Goal: Navigation & Orientation: Find specific page/section

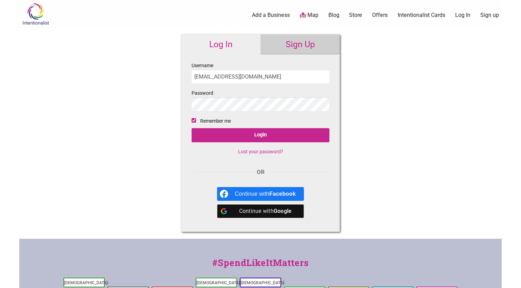
type input "[EMAIL_ADDRESS][DOMAIN_NAME]"
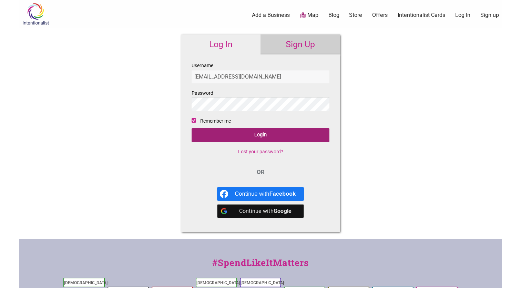
click at [243, 134] on input "Login" at bounding box center [261, 135] width 138 height 14
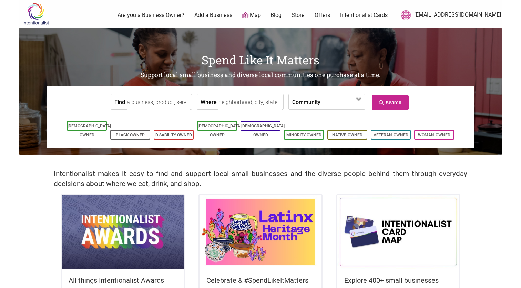
click at [472, 16] on link "[EMAIL_ADDRESS][DOMAIN_NAME]" at bounding box center [449, 15] width 103 height 12
click at [455, 15] on link "[EMAIL_ADDRESS][DOMAIN_NAME]" at bounding box center [449, 15] width 103 height 12
click at [451, 13] on link "[EMAIL_ADDRESS][DOMAIN_NAME]" at bounding box center [449, 15] width 103 height 12
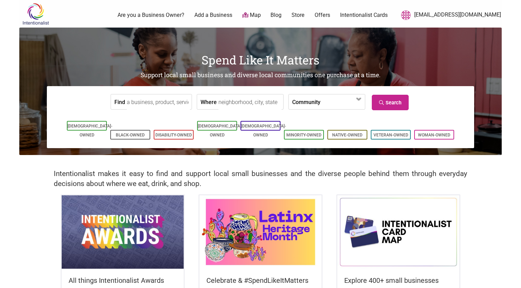
click at [37, 25] on img at bounding box center [35, 14] width 33 height 22
click at [457, 15] on link "[EMAIL_ADDRESS][DOMAIN_NAME]" at bounding box center [449, 15] width 103 height 12
click at [388, 18] on link "Intentionalist Cards" at bounding box center [364, 15] width 48 height 8
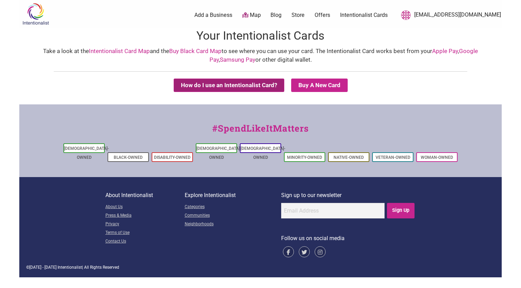
click at [262, 81] on button "How do I use an Intentionalist Card?" at bounding box center [229, 85] width 111 height 13
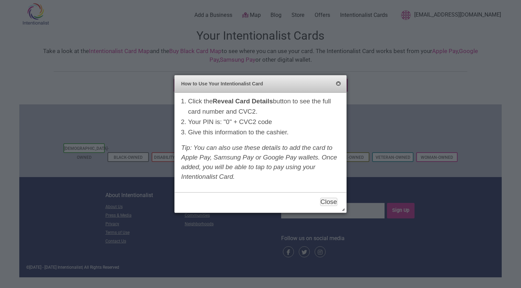
click at [340, 86] on button "Close" at bounding box center [339, 84] width 6 height 6
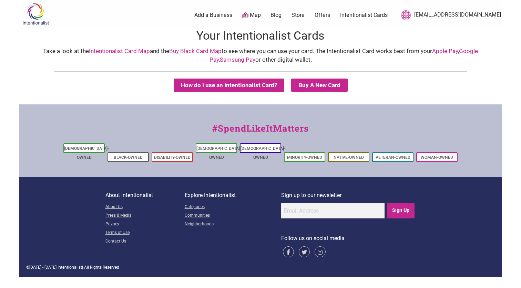
click at [478, 17] on link "[EMAIL_ADDRESS][DOMAIN_NAME]" at bounding box center [449, 15] width 103 height 12
click at [231, 81] on button "How do I use an Intentionalist Card?" at bounding box center [229, 85] width 111 height 13
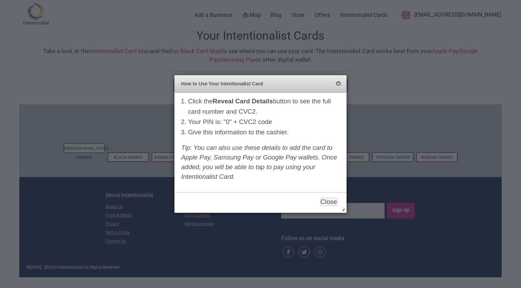
click at [339, 85] on button "Close" at bounding box center [339, 84] width 6 height 6
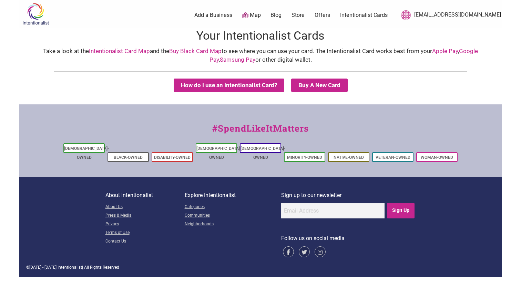
click at [381, 11] on ul "0 Add a Business Map Blog Store Offers Intentionalist Cards Buy Black Card Inte…" at bounding box center [291, 15] width 431 height 12
click at [381, 18] on link "Intentionalist Cards" at bounding box center [364, 15] width 48 height 8
click at [232, 15] on link "Add a Business" at bounding box center [214, 15] width 38 height 8
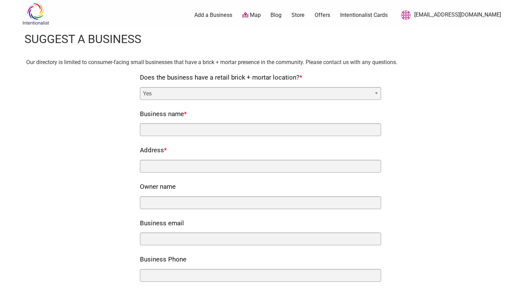
click at [450, 15] on link "[EMAIL_ADDRESS][DOMAIN_NAME]" at bounding box center [449, 15] width 103 height 12
click at [34, 19] on img at bounding box center [35, 14] width 33 height 22
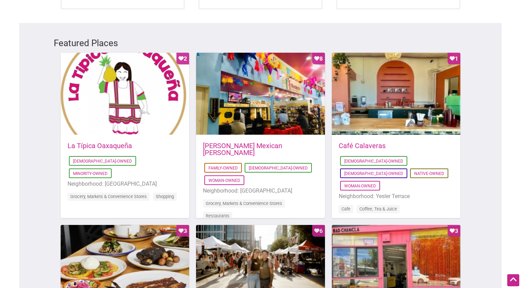
scroll to position [352, 0]
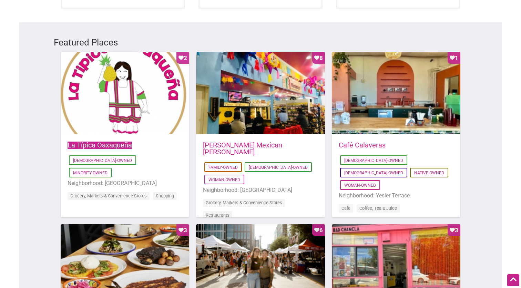
click at [110, 141] on link "La Típica Oaxaqueña" at bounding box center [100, 145] width 64 height 8
